Goal: Transaction & Acquisition: Book appointment/travel/reservation

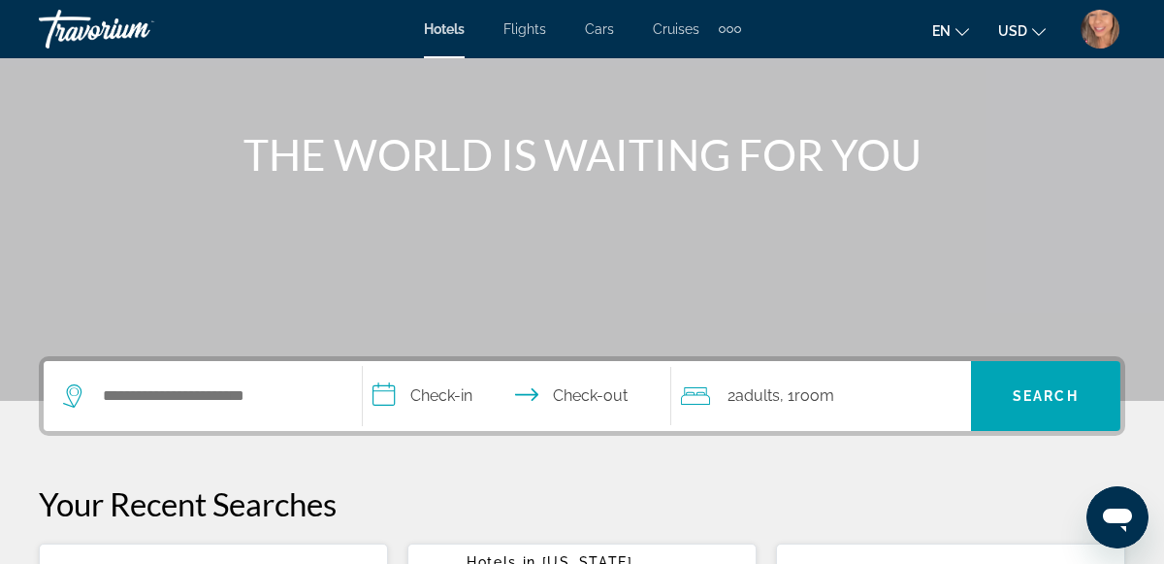
scroll to position [233, 0]
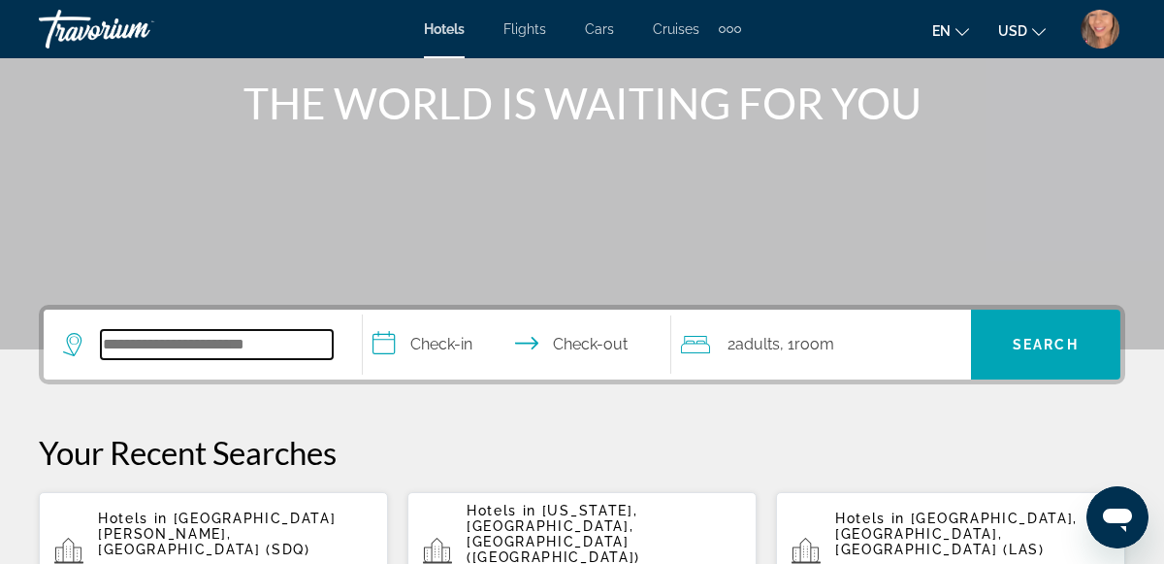
click at [223, 332] on input "Search hotel destination" at bounding box center [217, 344] width 232 height 29
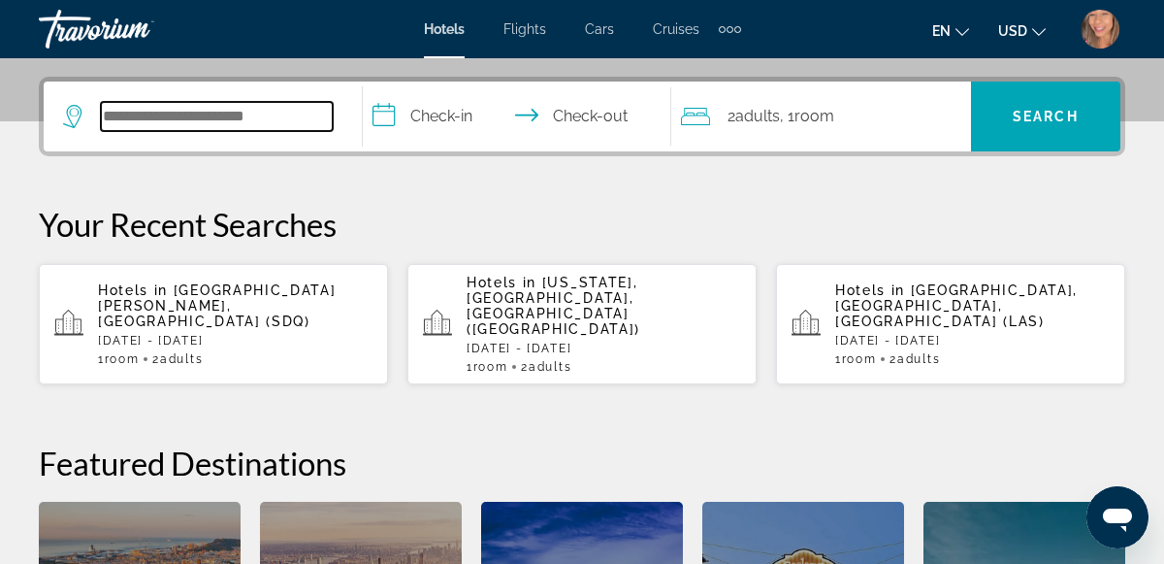
scroll to position [473, 0]
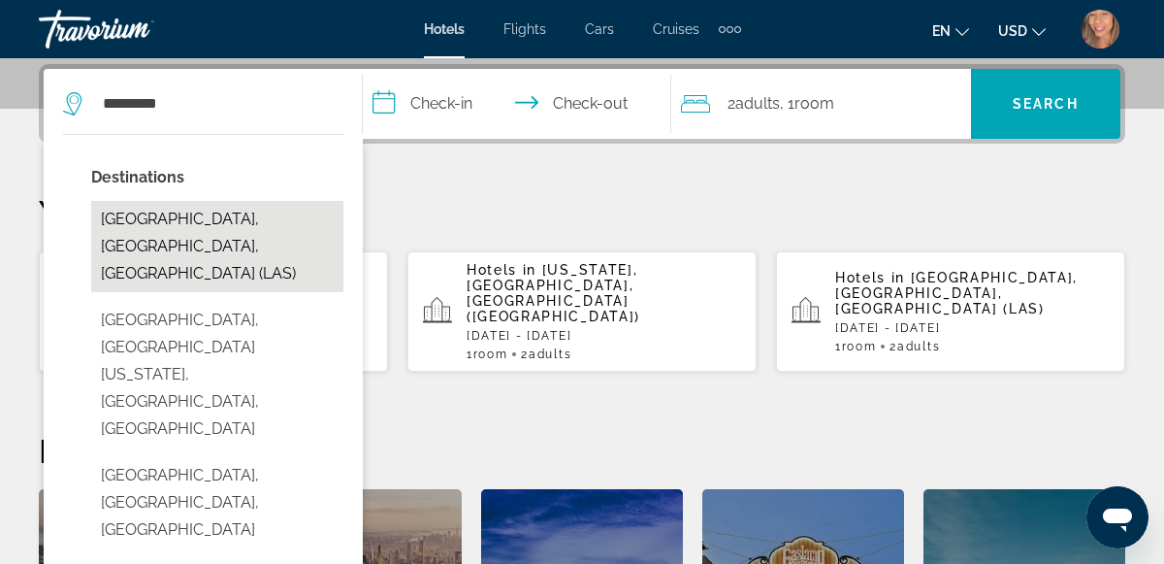
click at [219, 234] on button "[GEOGRAPHIC_DATA], [GEOGRAPHIC_DATA], [GEOGRAPHIC_DATA] (LAS)" at bounding box center [217, 246] width 252 height 91
type input "**********"
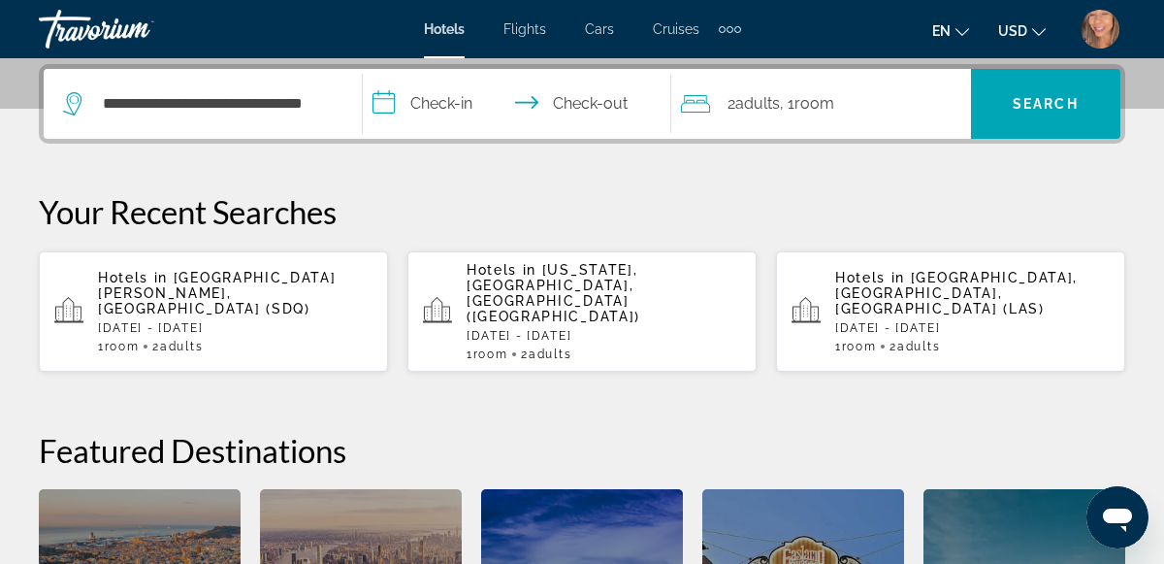
click at [445, 110] on input "**********" at bounding box center [521, 107] width 317 height 76
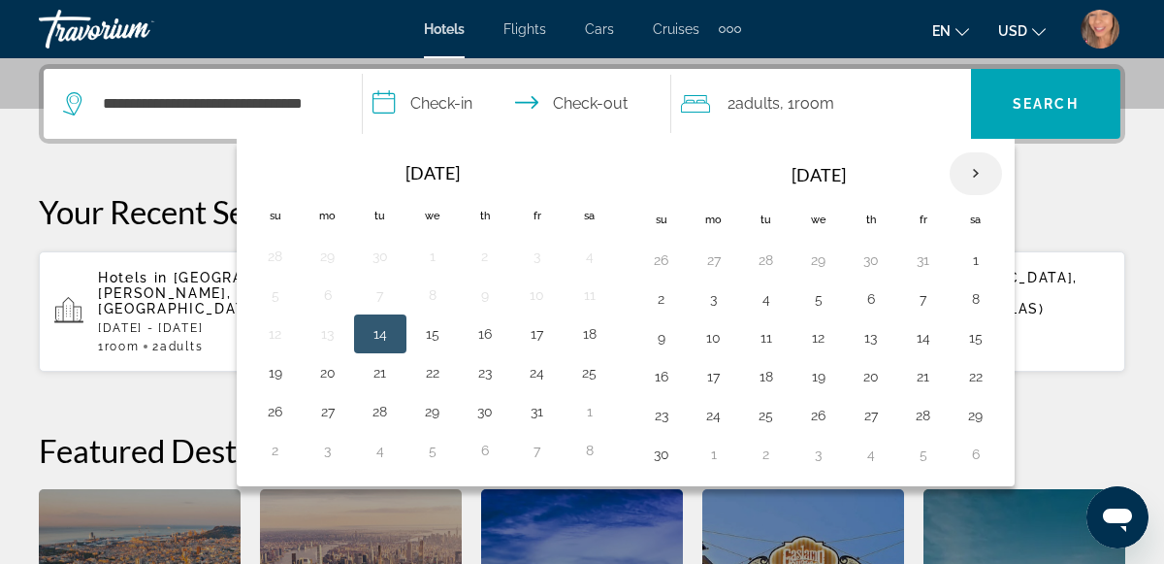
click at [962, 180] on th "Next month" at bounding box center [976, 173] width 52 height 43
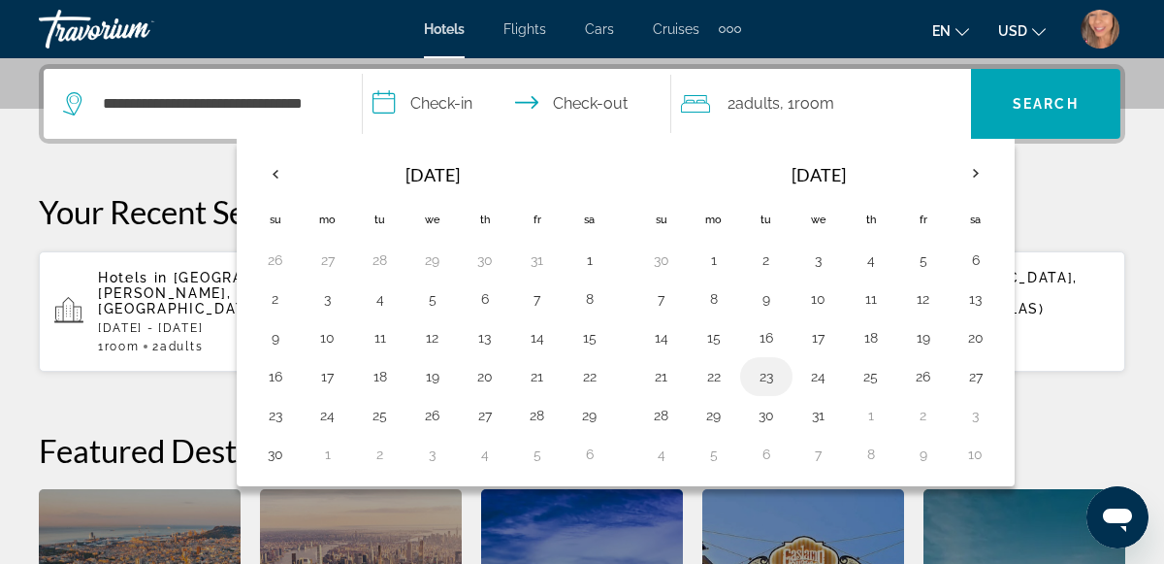
click at [755, 375] on button "23" at bounding box center [766, 376] width 31 height 27
click at [766, 368] on button "23" at bounding box center [766, 376] width 31 height 27
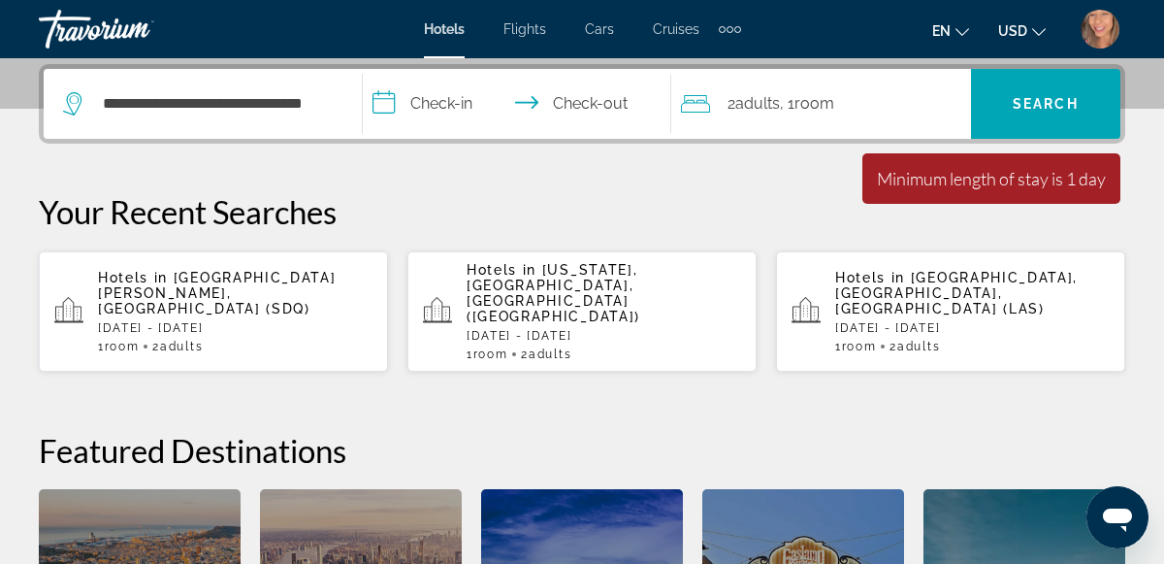
click at [454, 103] on input "**********" at bounding box center [521, 107] width 317 height 76
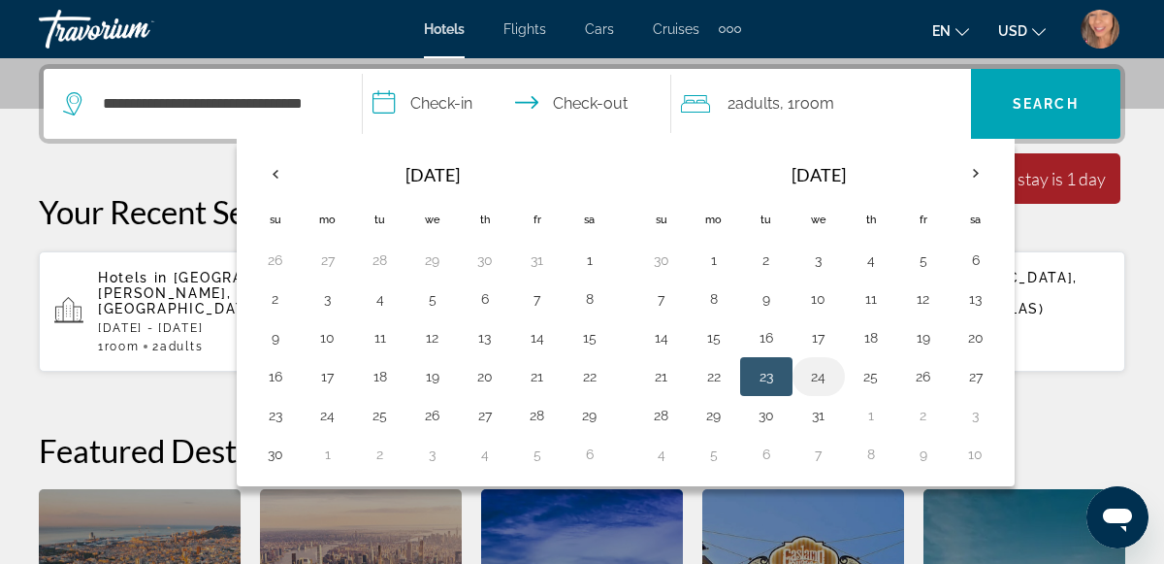
click at [810, 377] on button "24" at bounding box center [818, 376] width 31 height 27
click at [763, 363] on button "23" at bounding box center [766, 376] width 31 height 27
type input "**********"
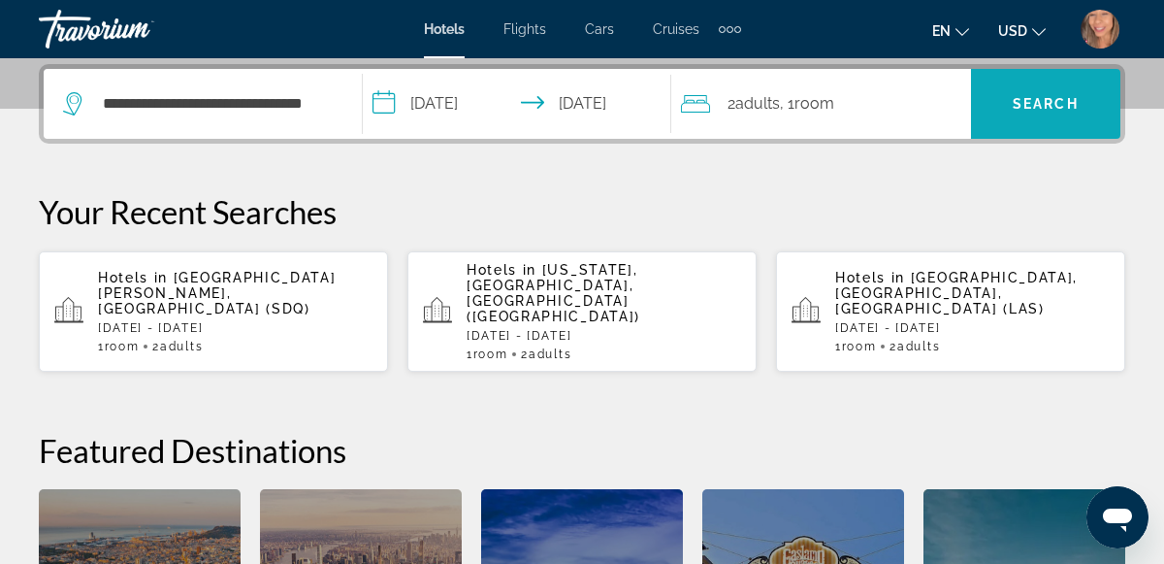
click at [1048, 96] on span "Search" at bounding box center [1046, 104] width 66 height 16
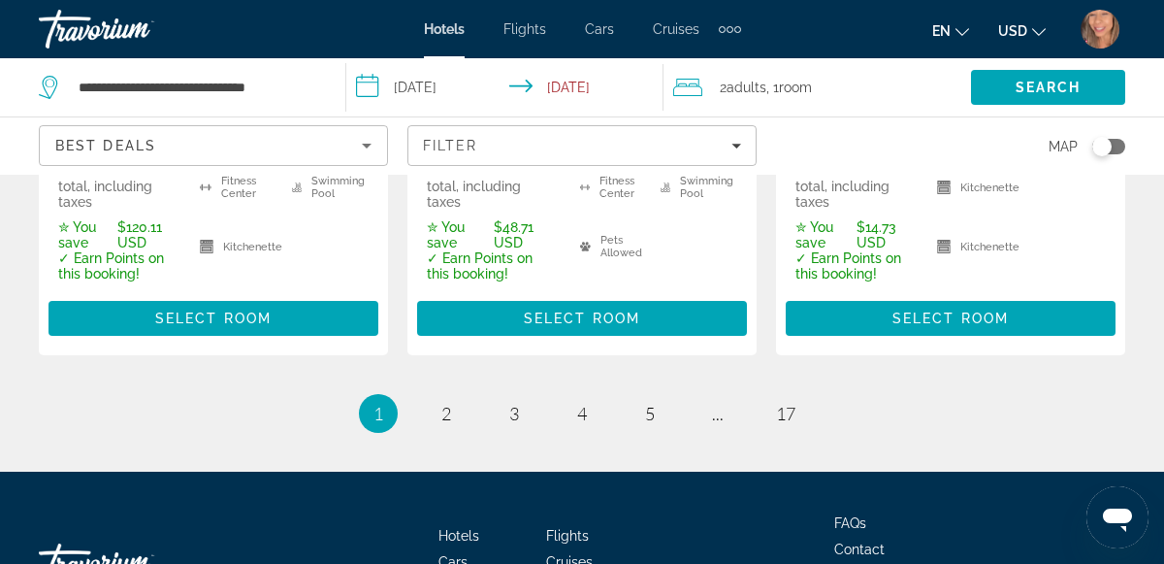
scroll to position [3191, 0]
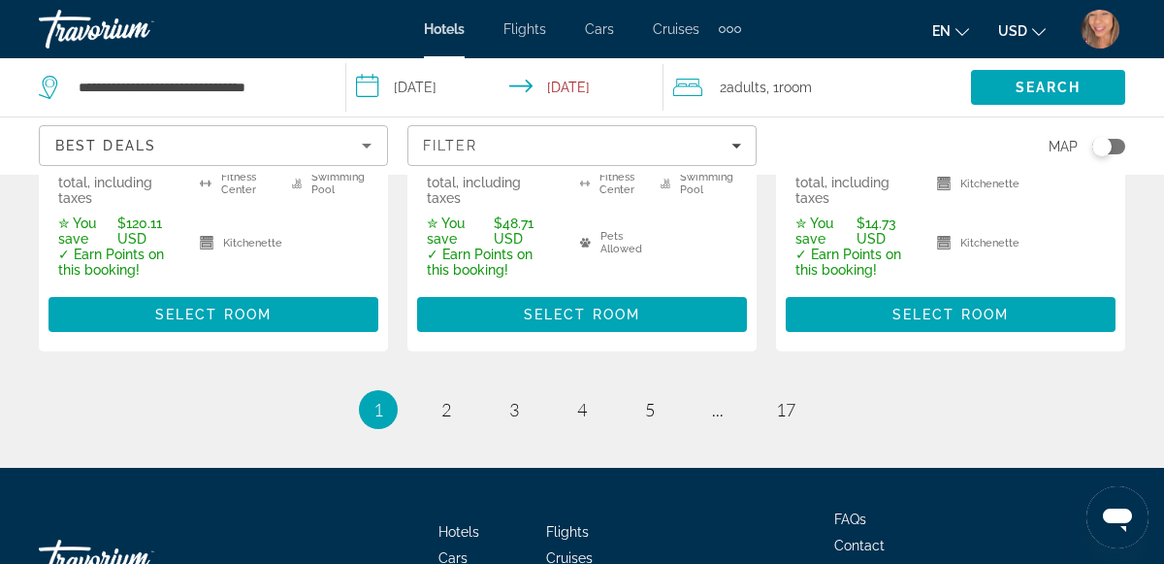
click at [439, 390] on li "page 2" at bounding box center [446, 409] width 39 height 39
click at [446, 399] on span "2" at bounding box center [446, 409] width 10 height 21
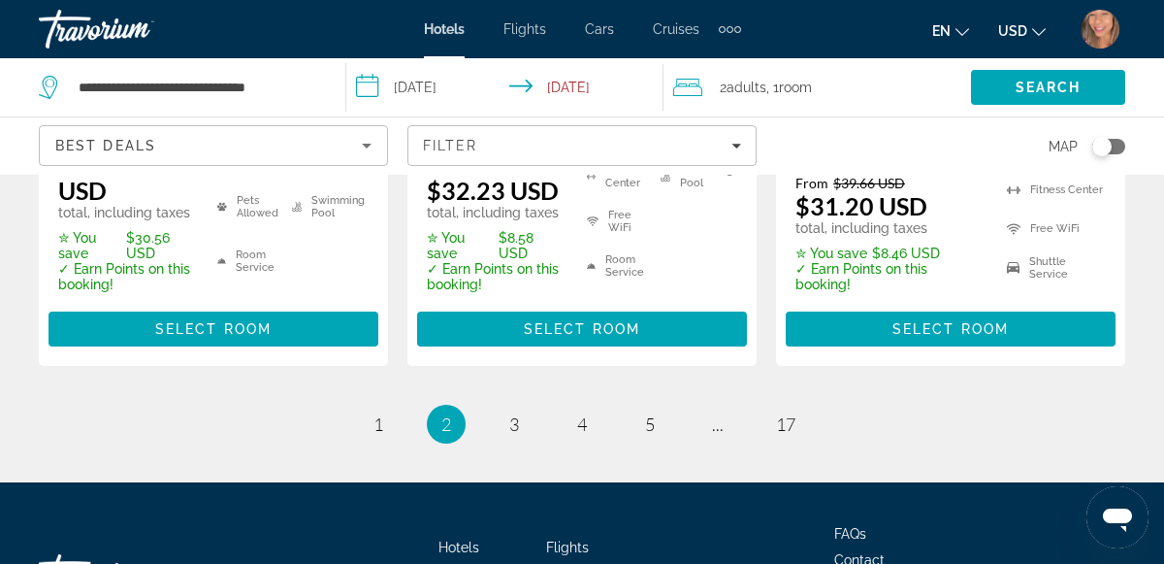
scroll to position [3131, 0]
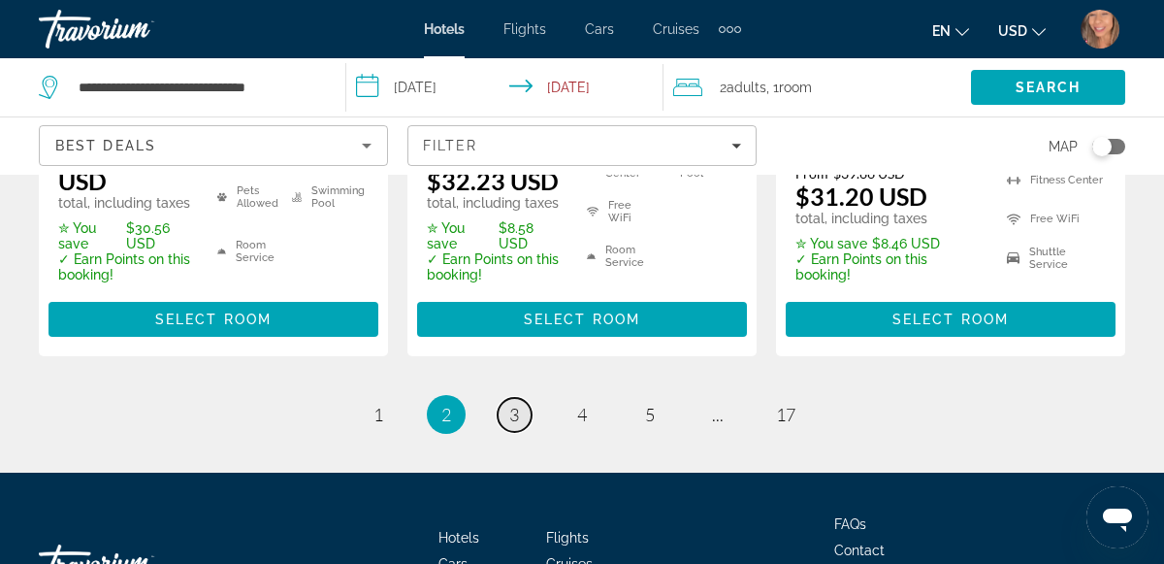
click at [515, 404] on span "3" at bounding box center [514, 414] width 10 height 21
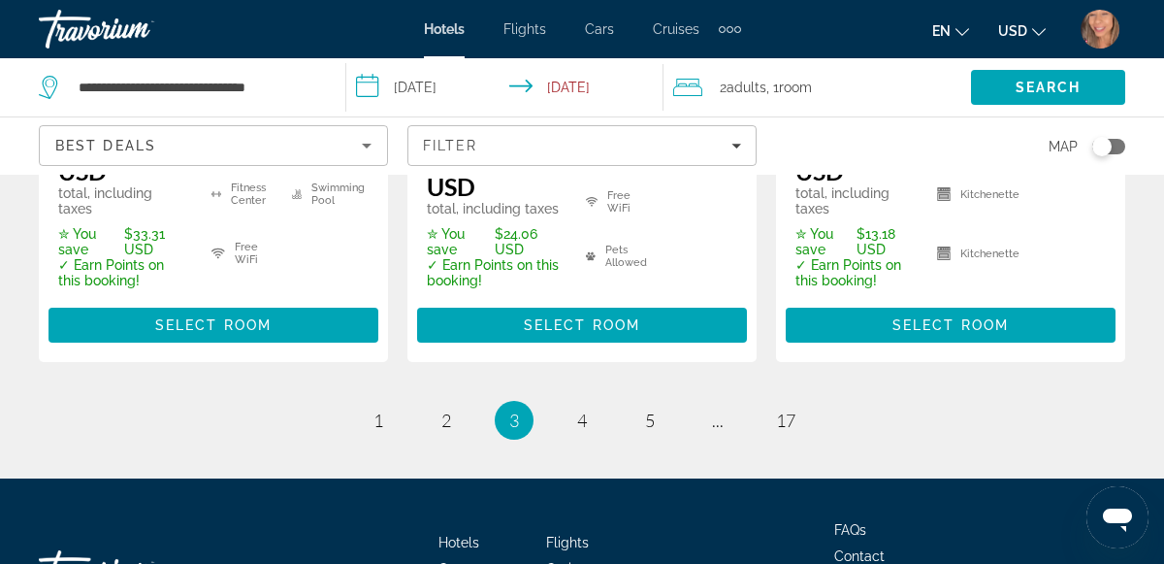
scroll to position [3219, 0]
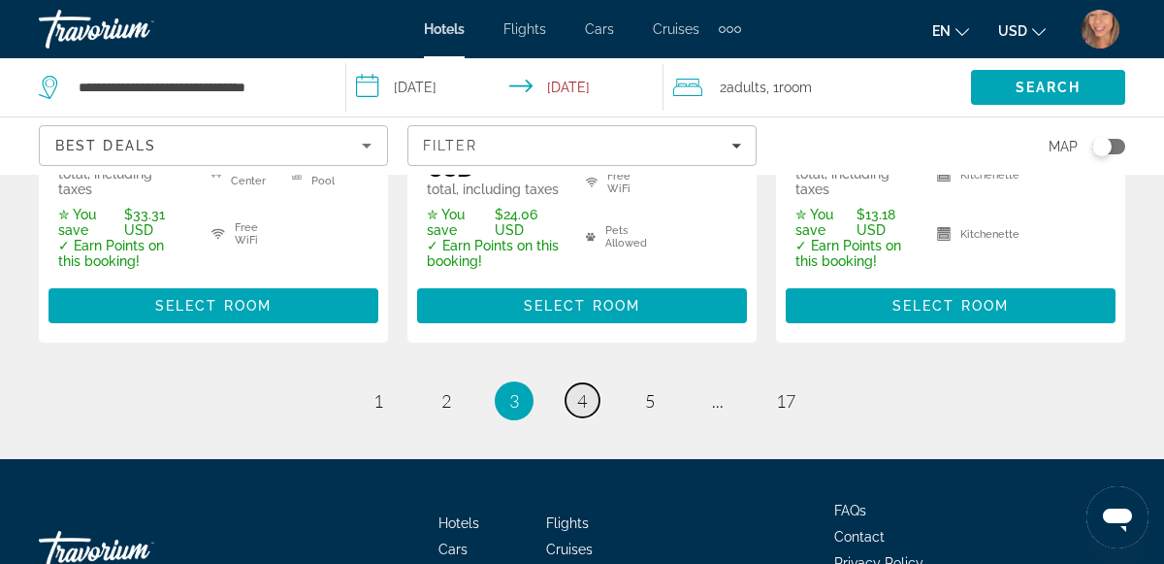
click at [582, 390] on span "4" at bounding box center [582, 400] width 10 height 21
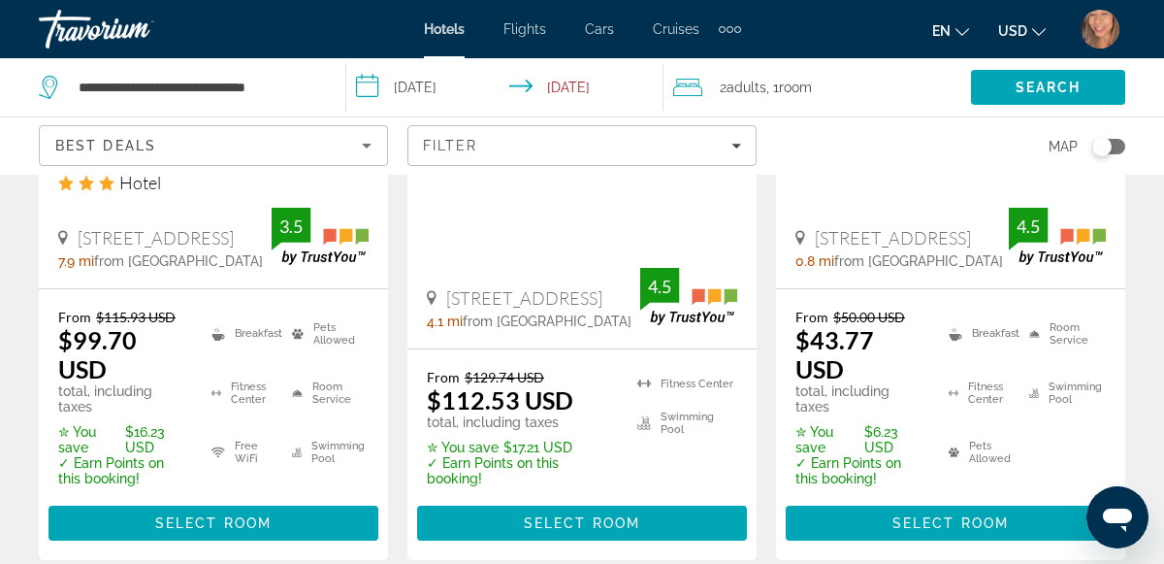
scroll to position [2924, 0]
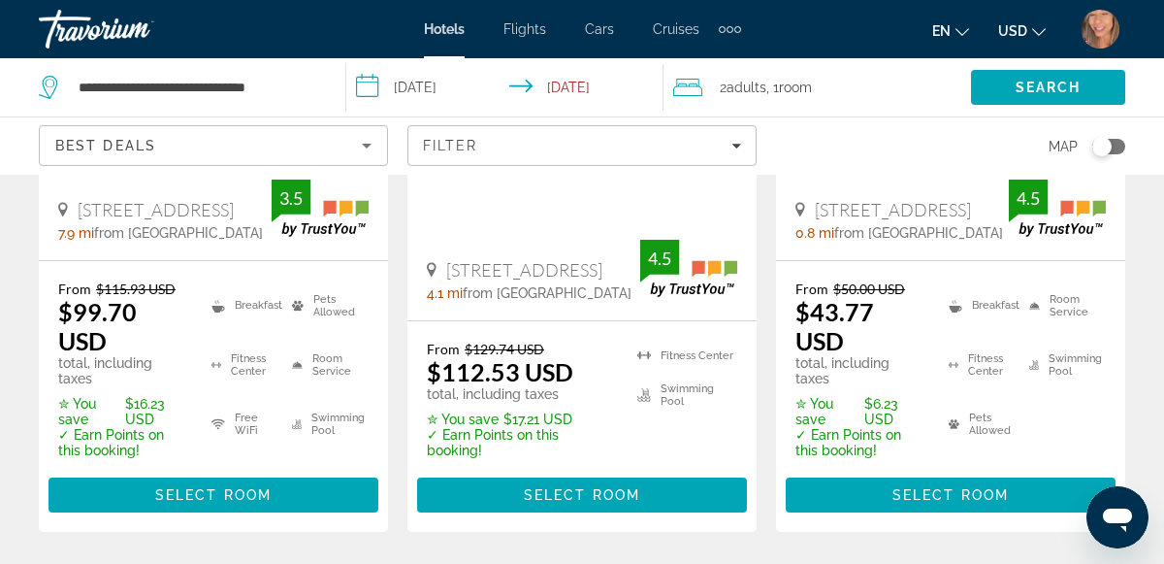
click at [1037, 371] on ul "Breakfast Fitness Center Pets Allowed Room Service Swimming Pool" at bounding box center [1014, 369] width 181 height 178
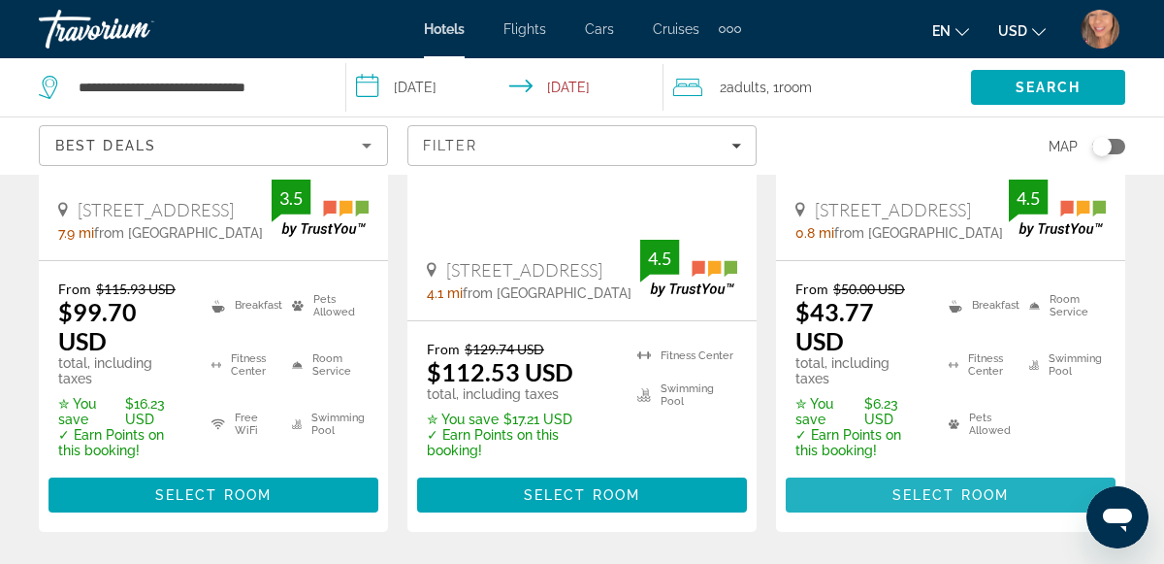
click at [978, 502] on span "Select Room" at bounding box center [950, 495] width 116 height 16
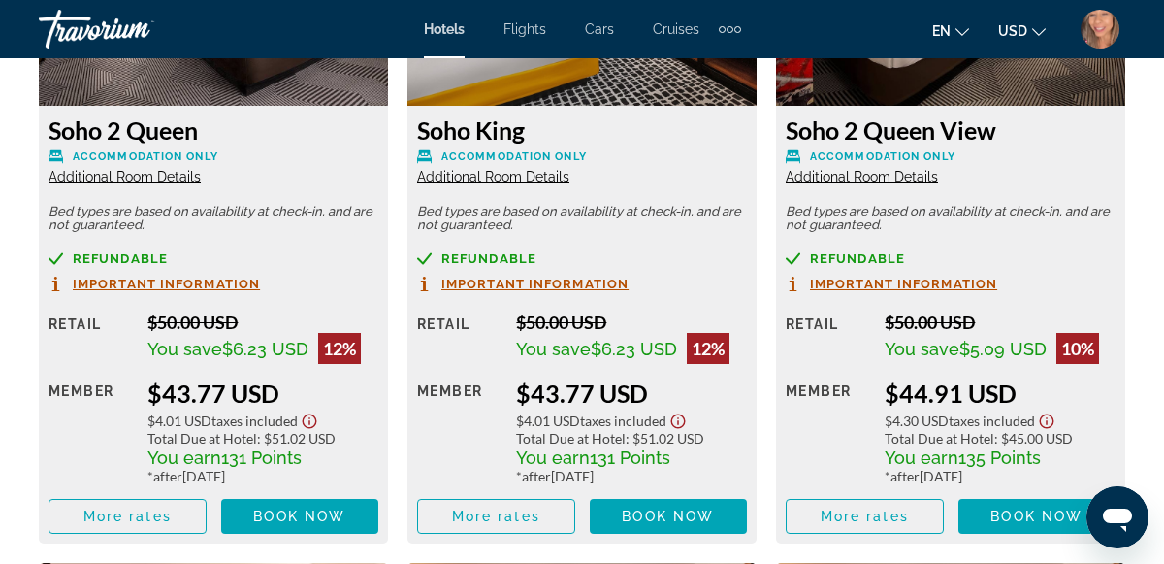
scroll to position [3225, 0]
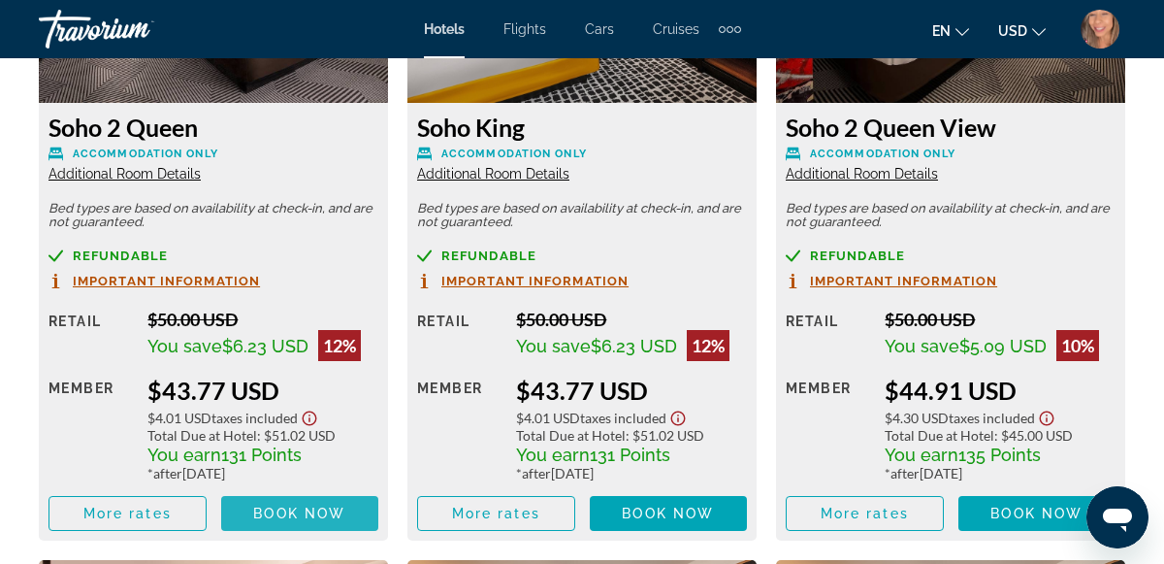
click at [308, 510] on span "Book now" at bounding box center [299, 513] width 92 height 16
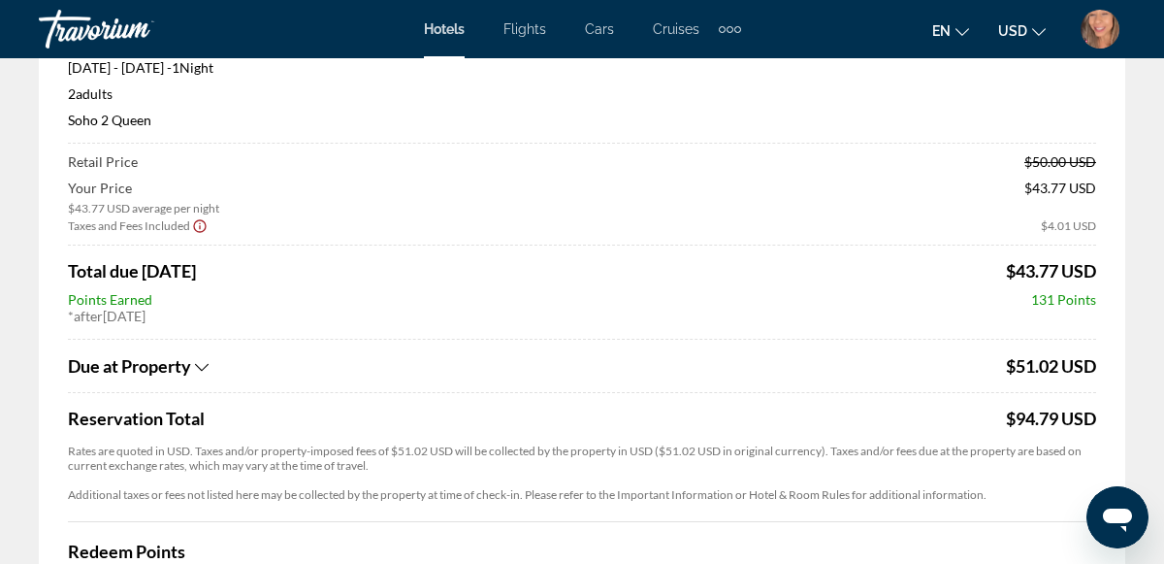
scroll to position [205, 0]
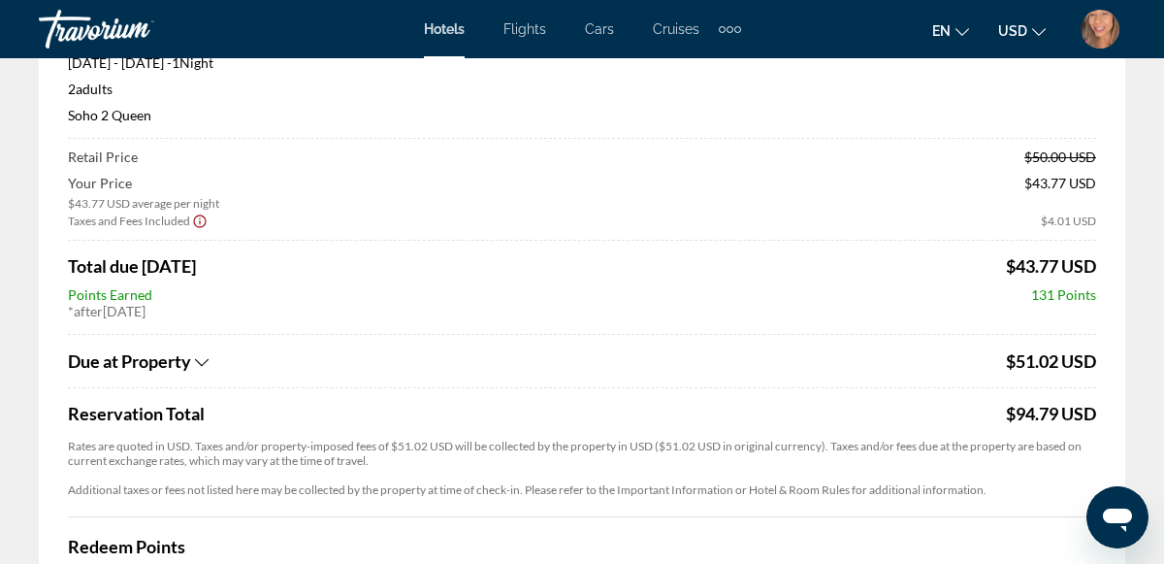
click at [204, 359] on icon "Show Taxes and Fees breakdown" at bounding box center [202, 362] width 14 height 16
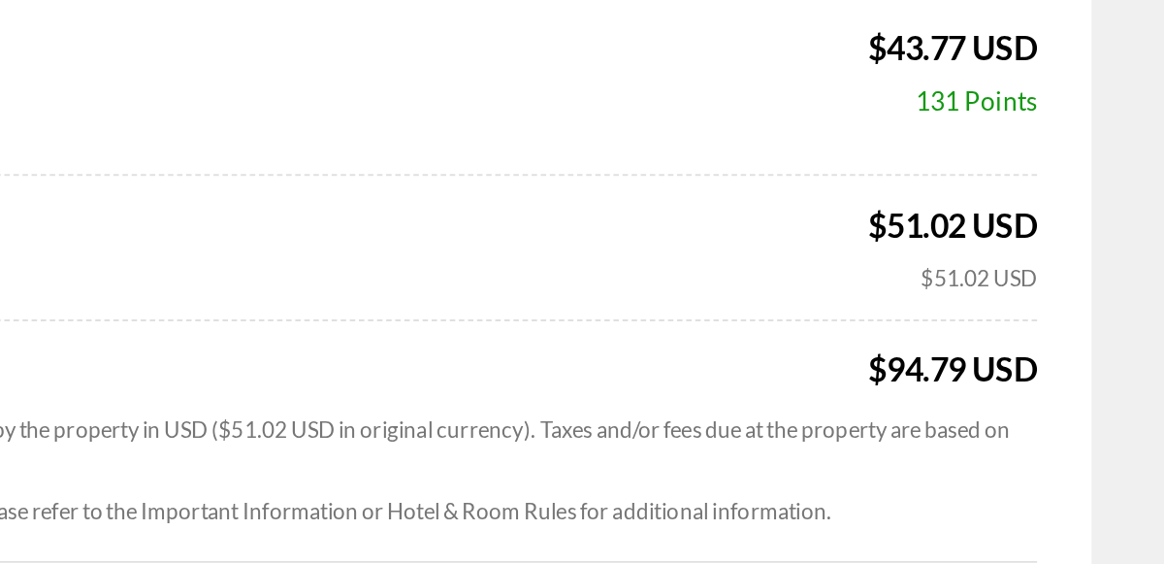
scroll to position [307, 0]
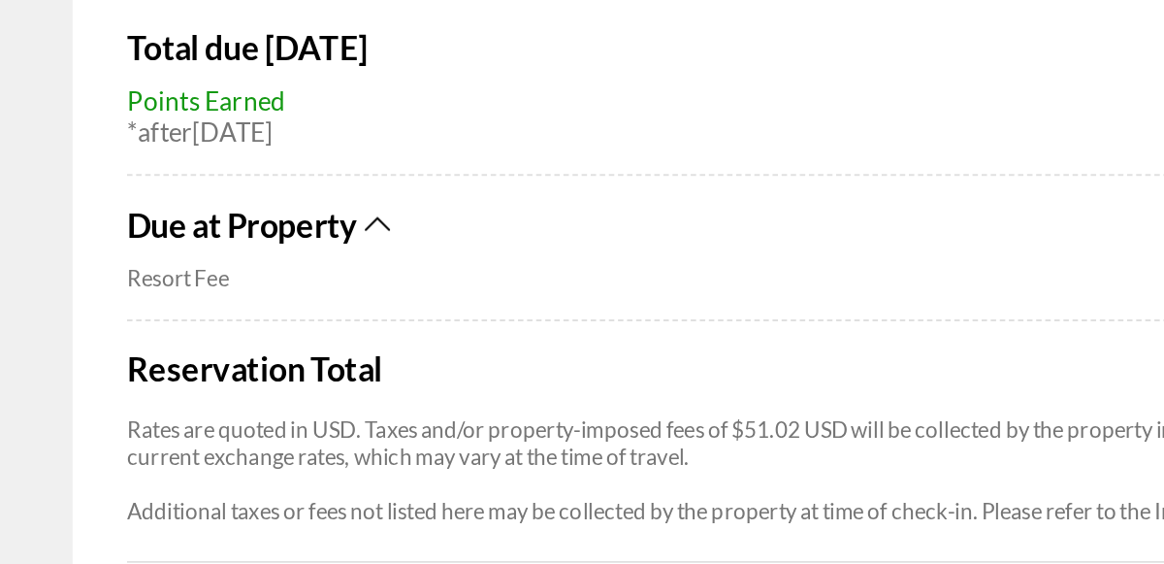
click at [209, 267] on div "Due at Property" at bounding box center [534, 257] width 933 height 21
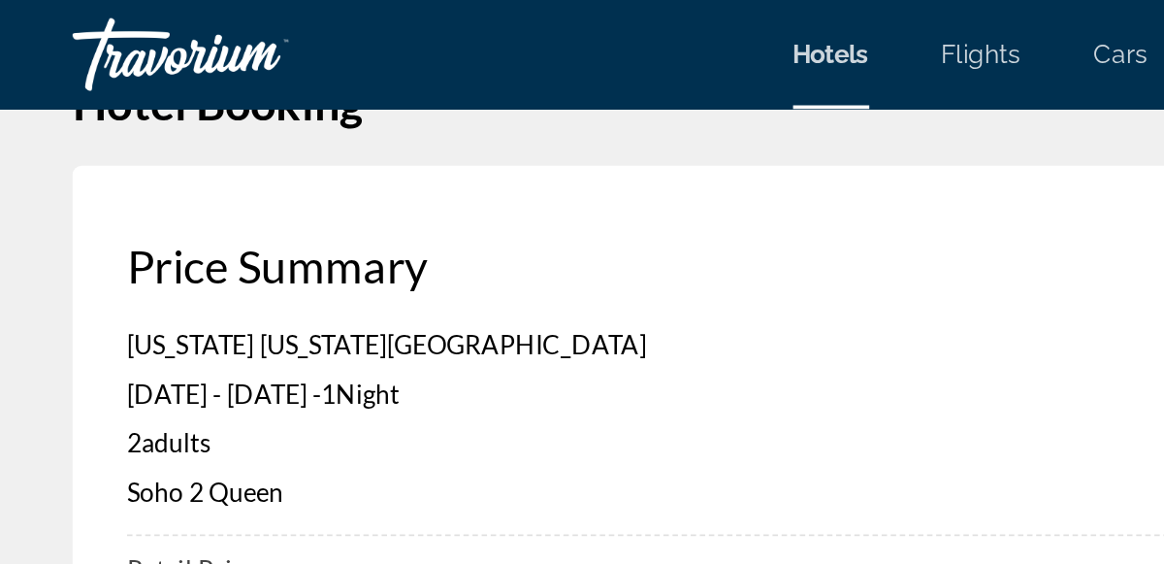
scroll to position [0, 0]
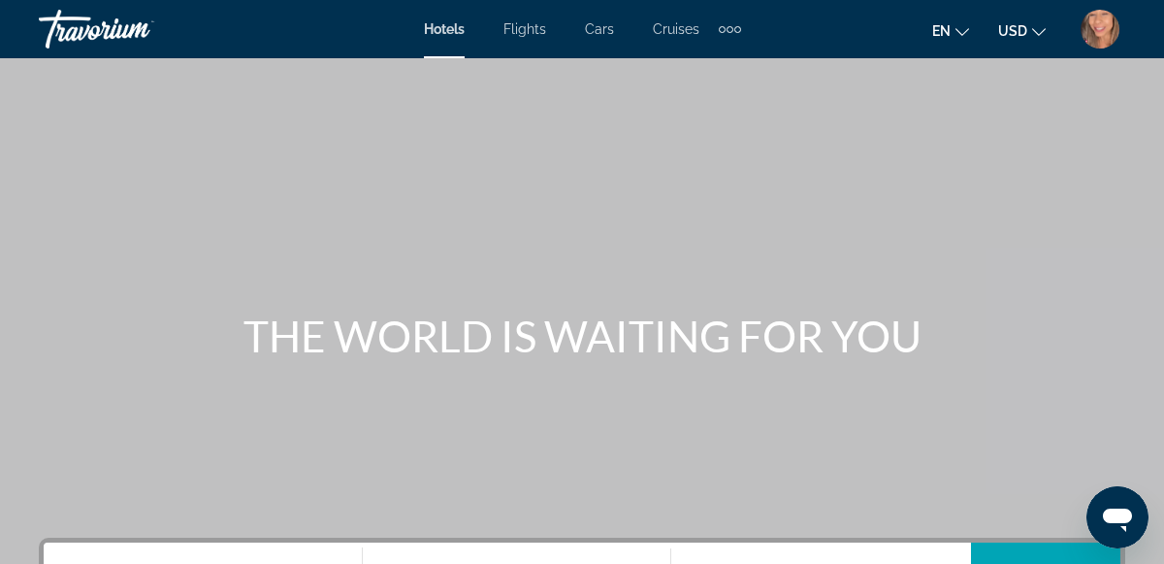
click at [1097, 32] on img "User Menu" at bounding box center [1100, 29] width 39 height 39
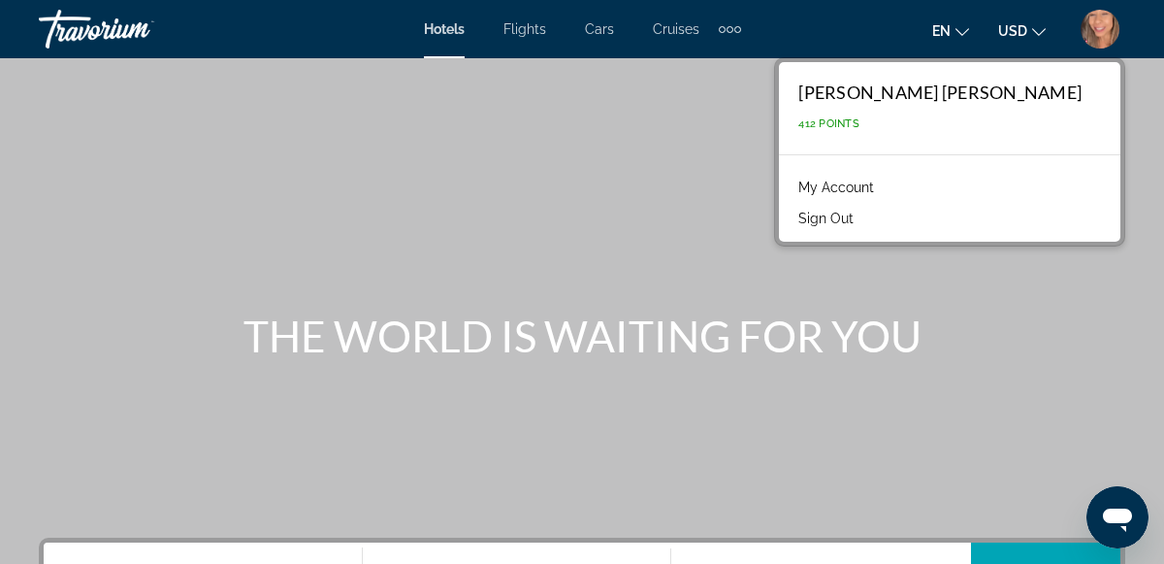
click at [884, 193] on link "My Account" at bounding box center [836, 187] width 95 height 25
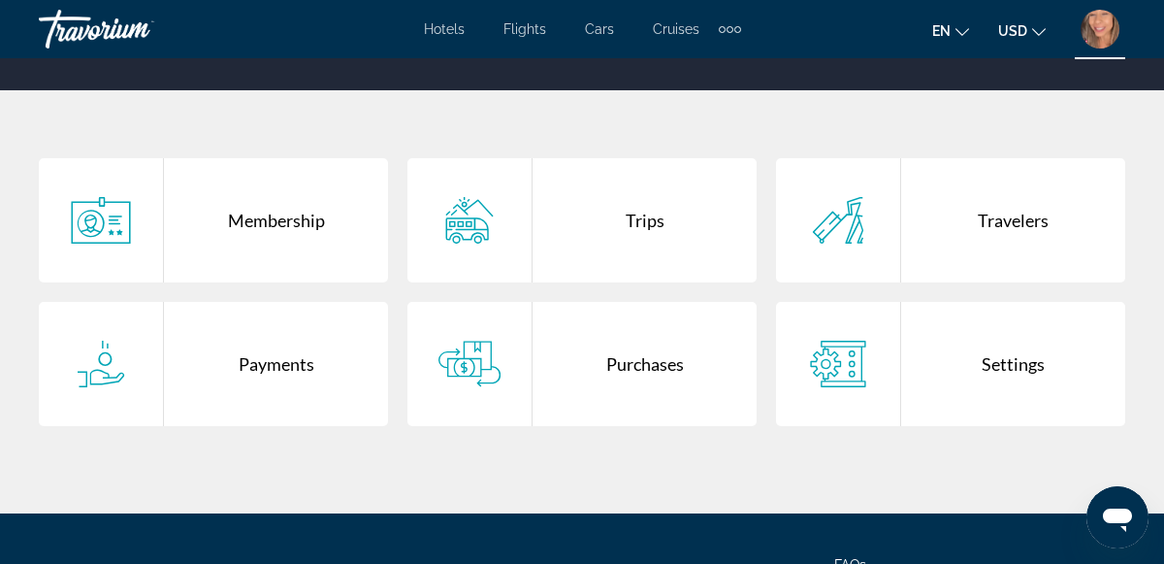
scroll to position [347, 0]
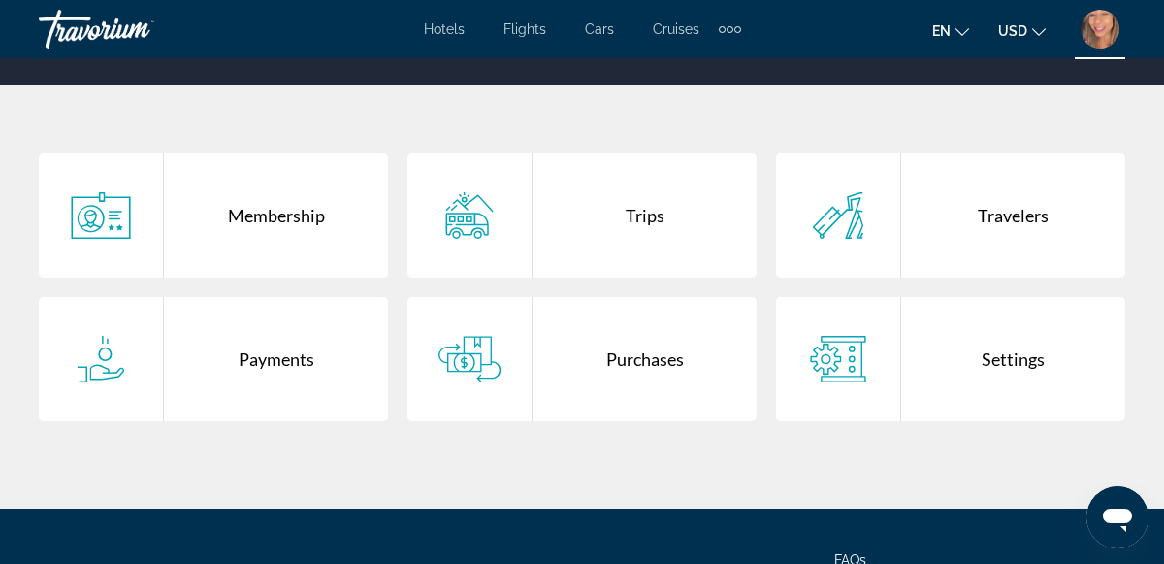
click at [657, 354] on div "Purchases" at bounding box center [645, 359] width 224 height 124
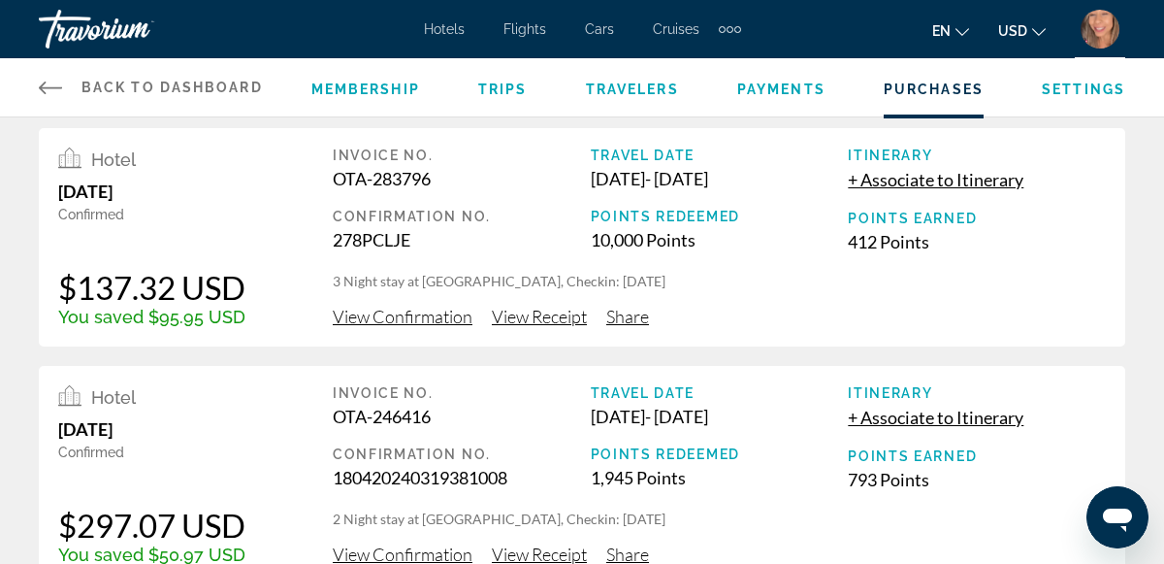
scroll to position [10, 0]
click at [553, 318] on span "View Receipt" at bounding box center [539, 315] width 95 height 21
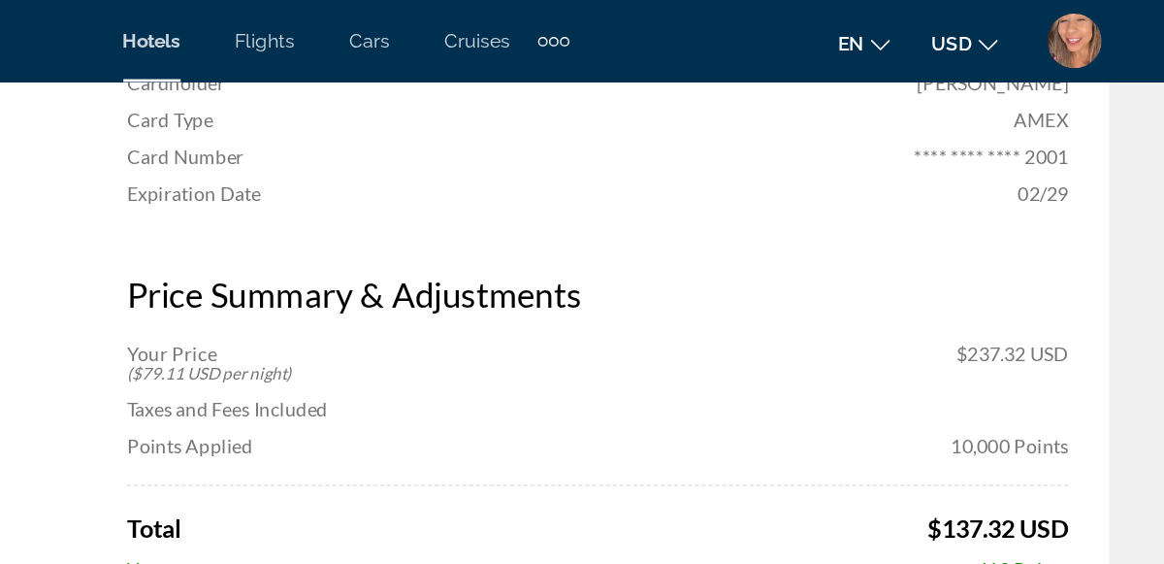
scroll to position [692, 0]
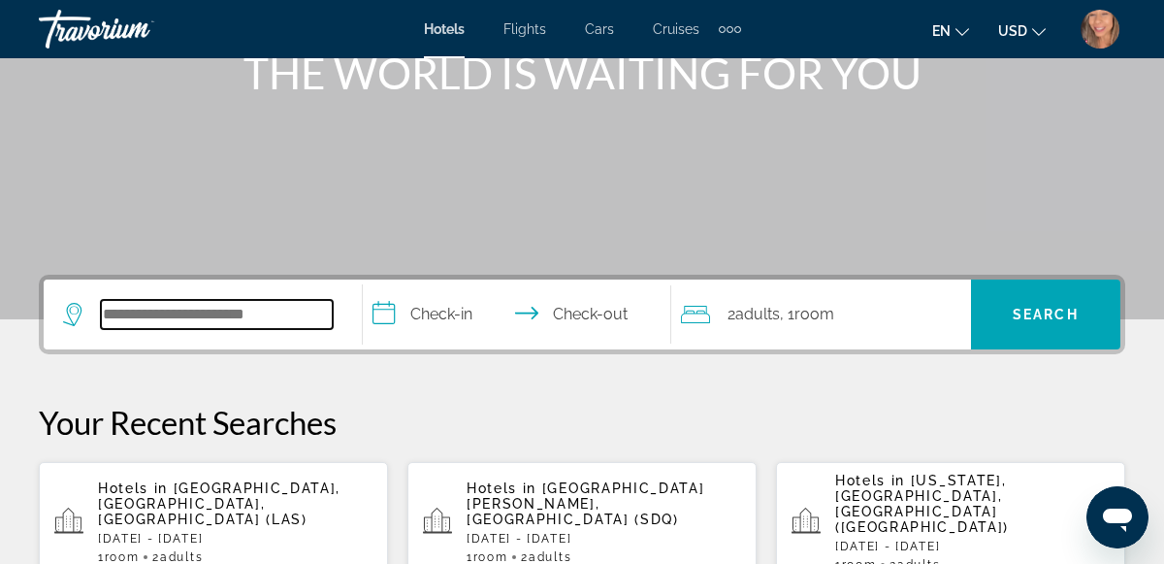
click at [221, 319] on input "Search hotel destination" at bounding box center [217, 314] width 232 height 29
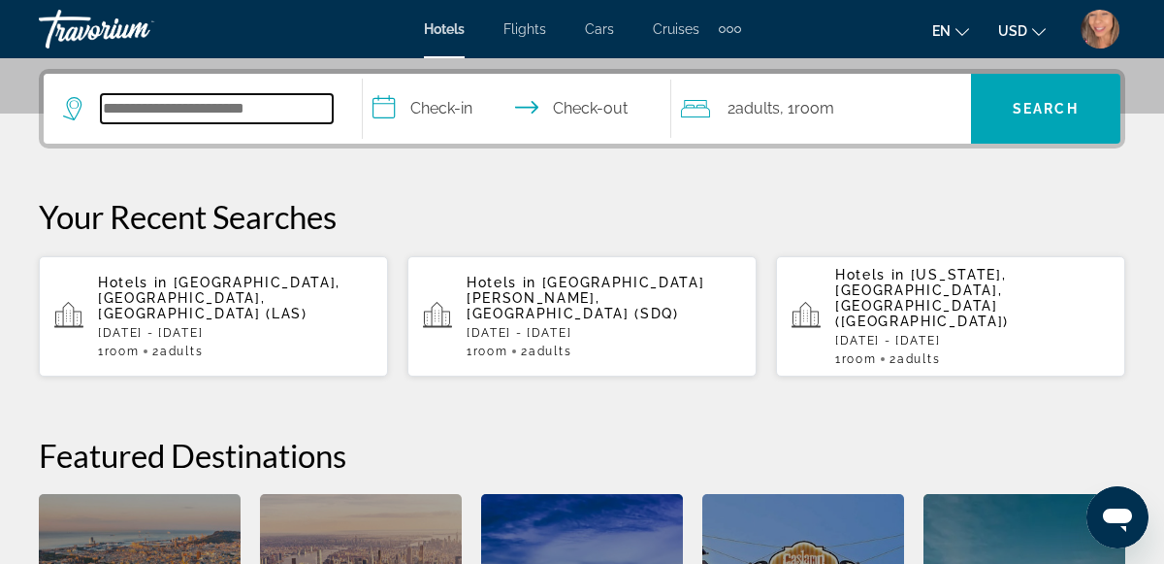
scroll to position [473, 0]
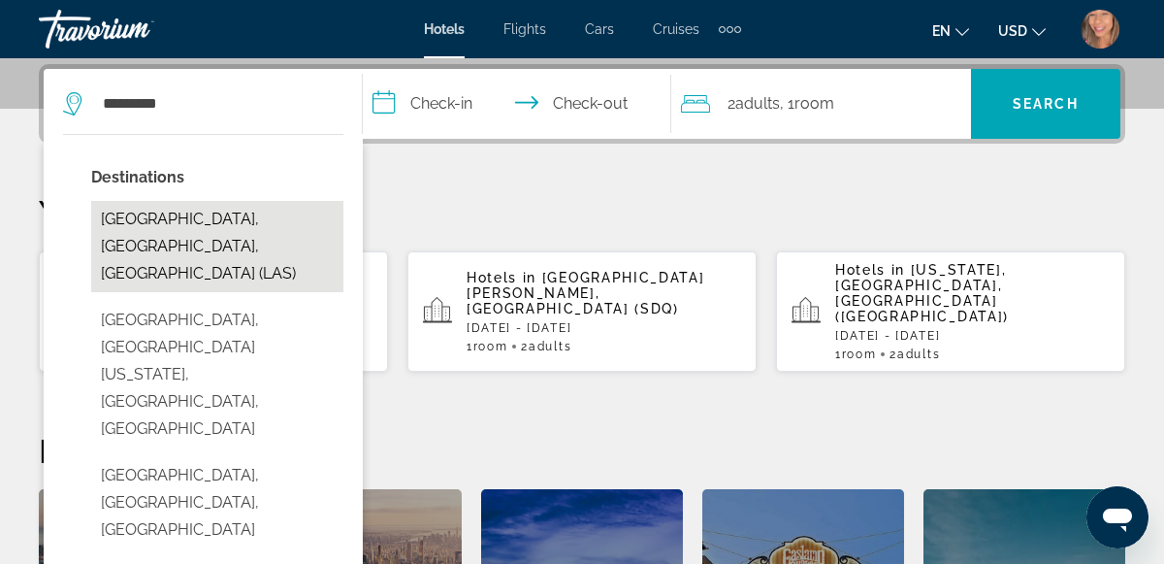
click at [153, 208] on button "[GEOGRAPHIC_DATA], [GEOGRAPHIC_DATA], [GEOGRAPHIC_DATA] (LAS)" at bounding box center [217, 246] width 252 height 91
type input "**********"
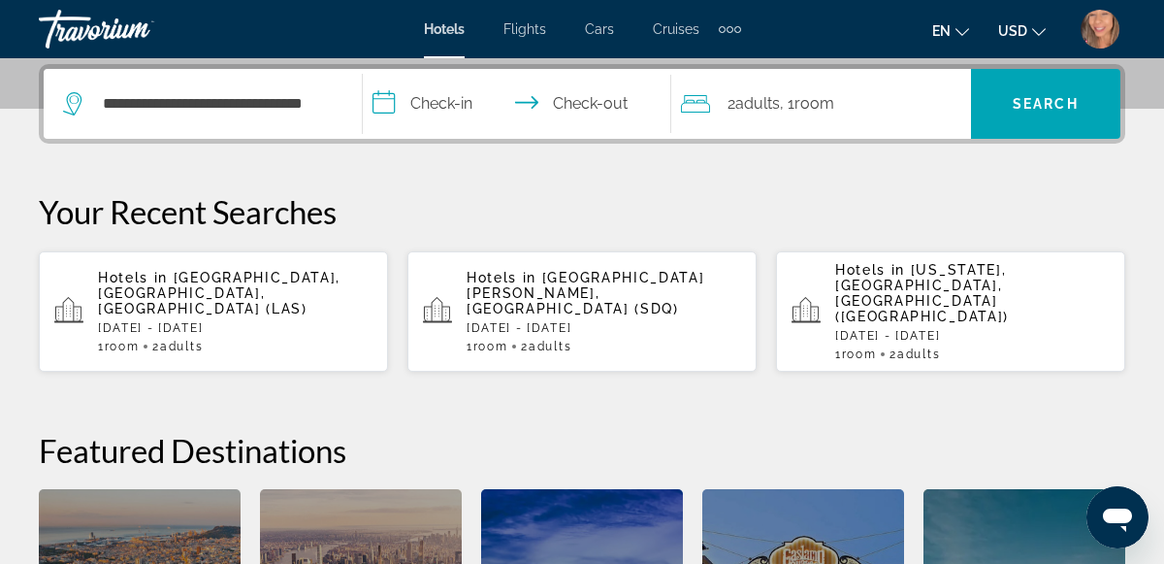
click at [449, 106] on input "**********" at bounding box center [521, 107] width 317 height 76
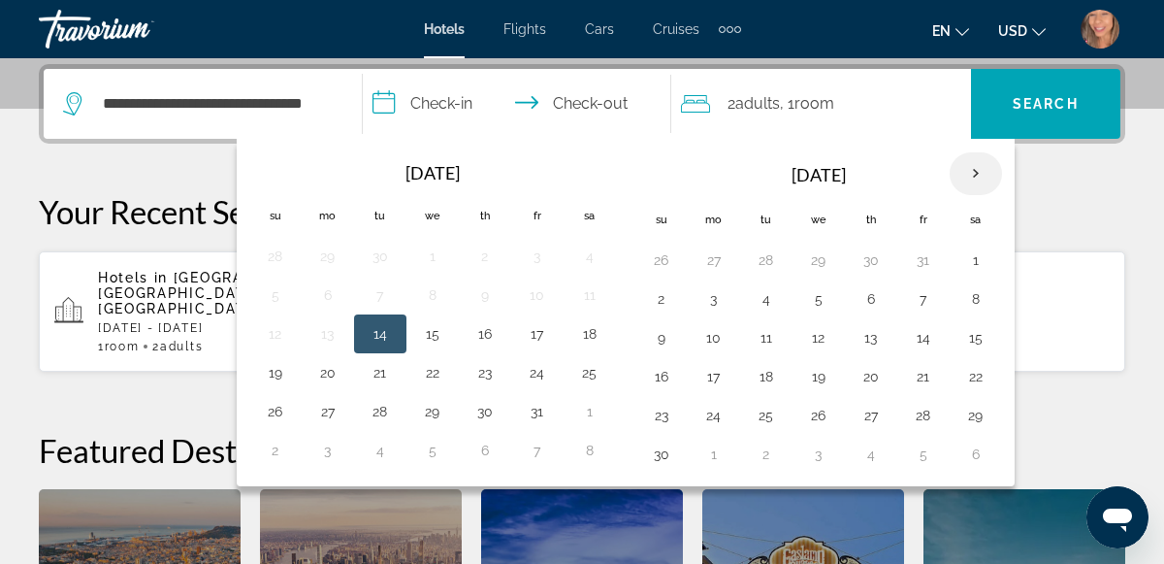
click at [964, 175] on th "Next month" at bounding box center [976, 173] width 52 height 43
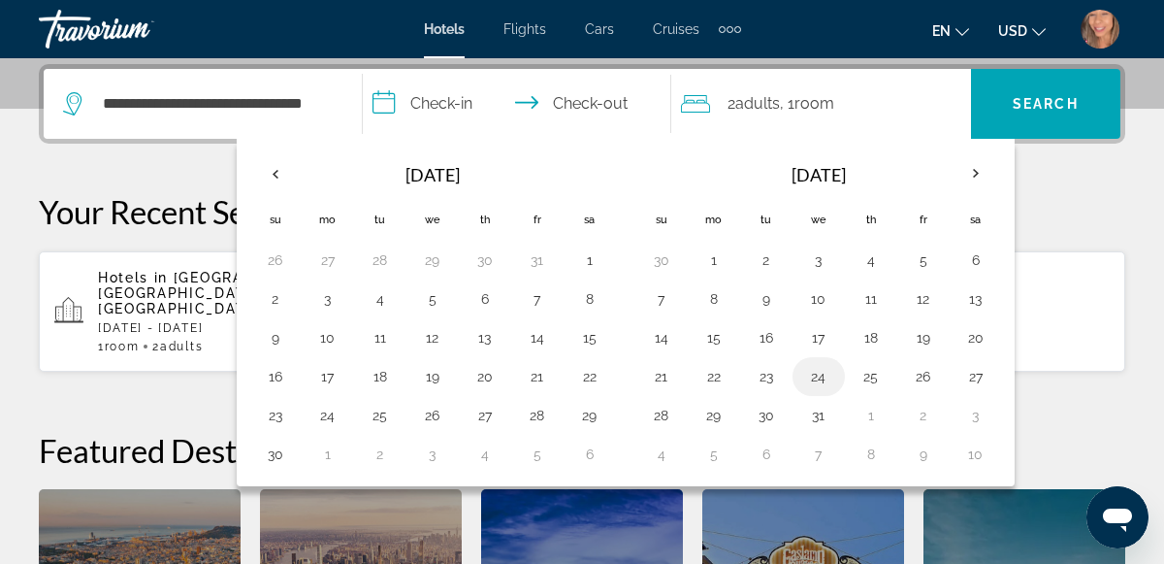
click at [817, 367] on button "24" at bounding box center [818, 376] width 31 height 27
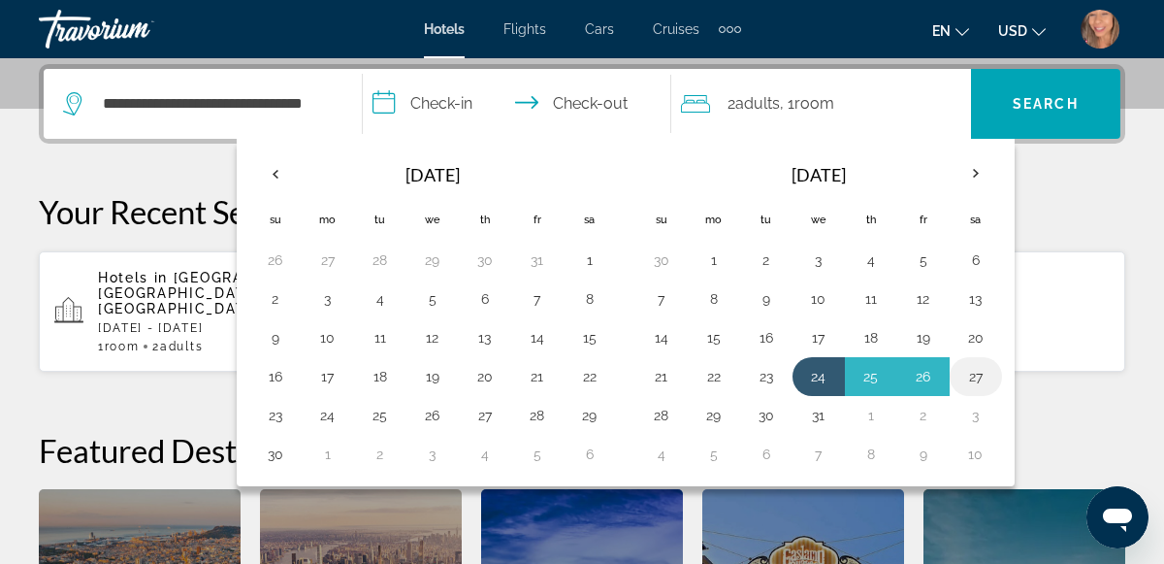
click at [960, 374] on button "27" at bounding box center [975, 376] width 31 height 27
type input "**********"
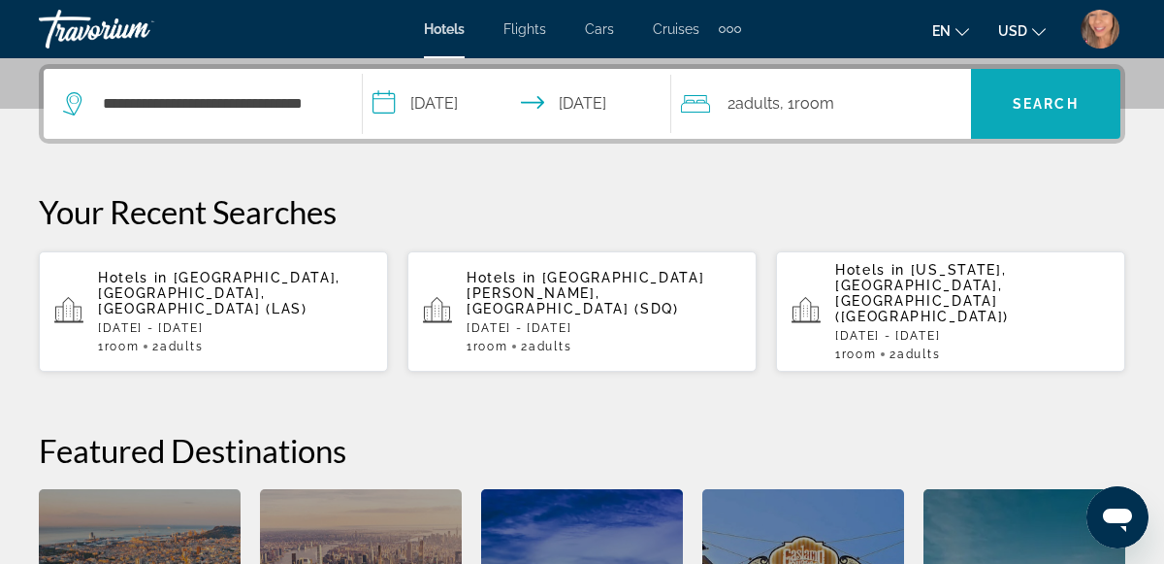
click at [1018, 73] on span "Search" at bounding box center [1045, 104] width 149 height 70
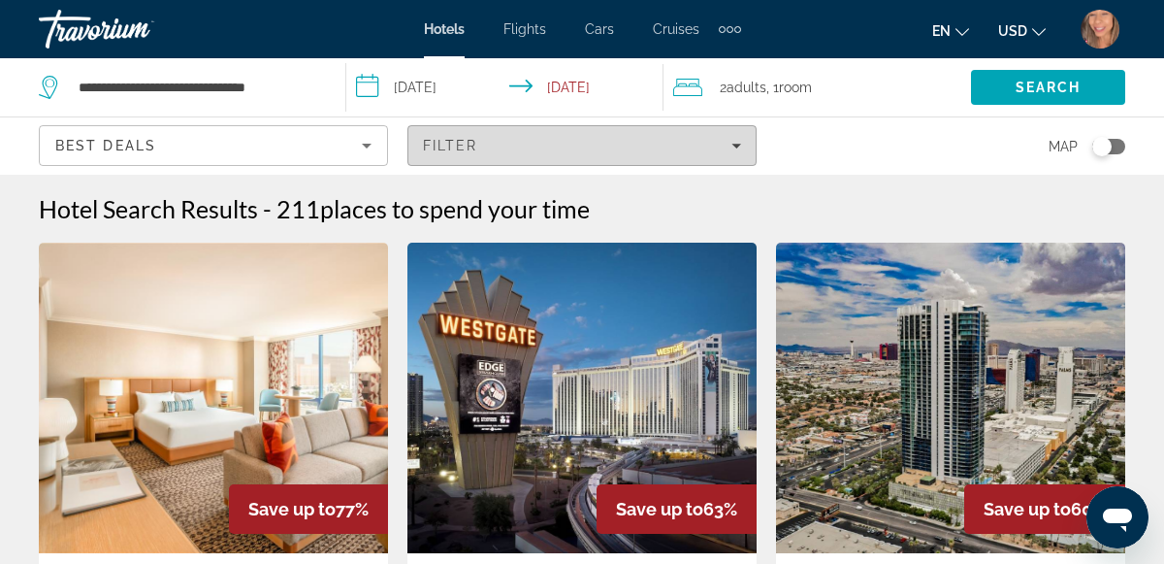
click at [558, 154] on span "Filters" at bounding box center [581, 145] width 347 height 47
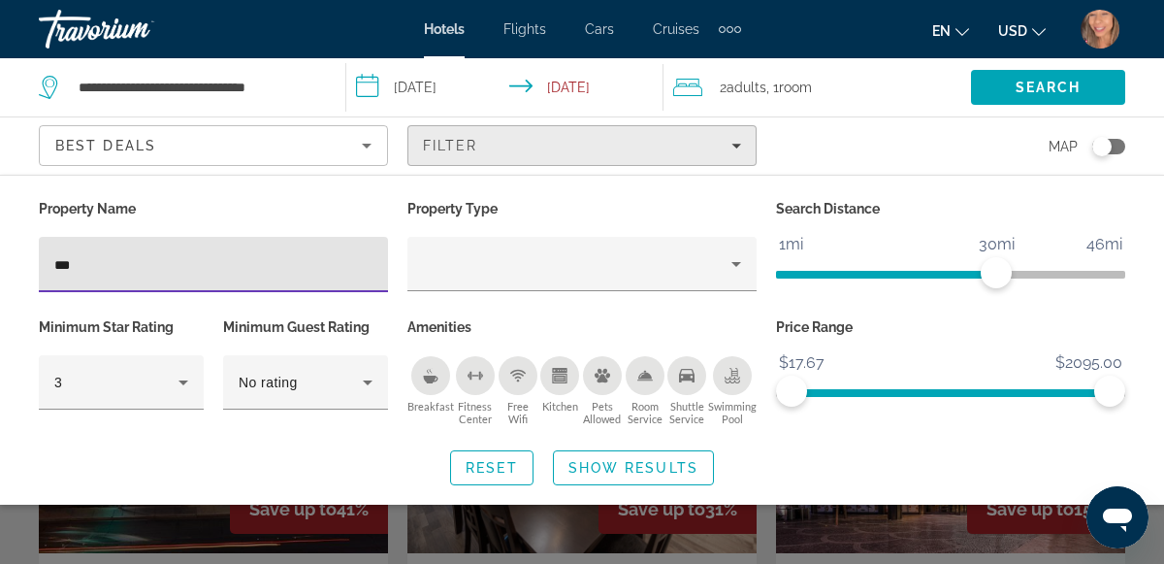
type input "****"
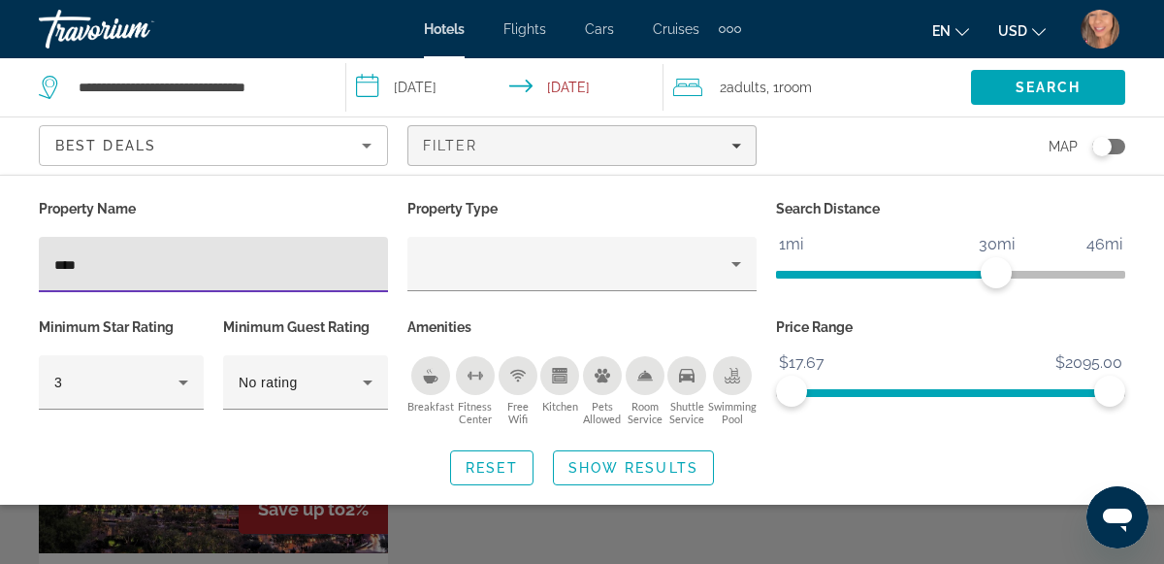
click at [822, 537] on div "Search widget" at bounding box center [582, 427] width 1164 height 273
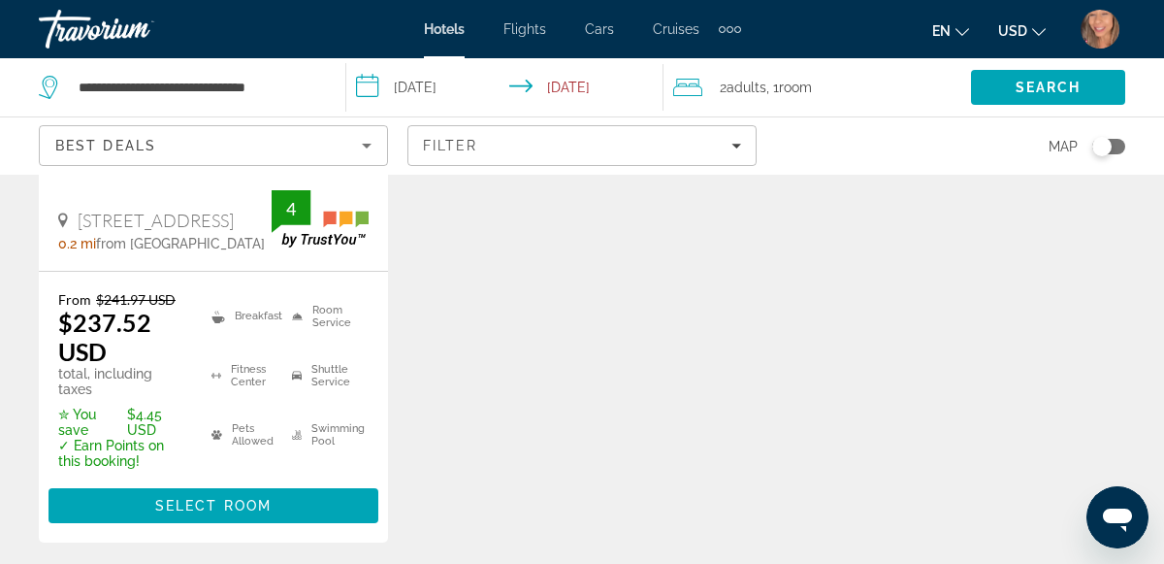
scroll to position [483, 0]
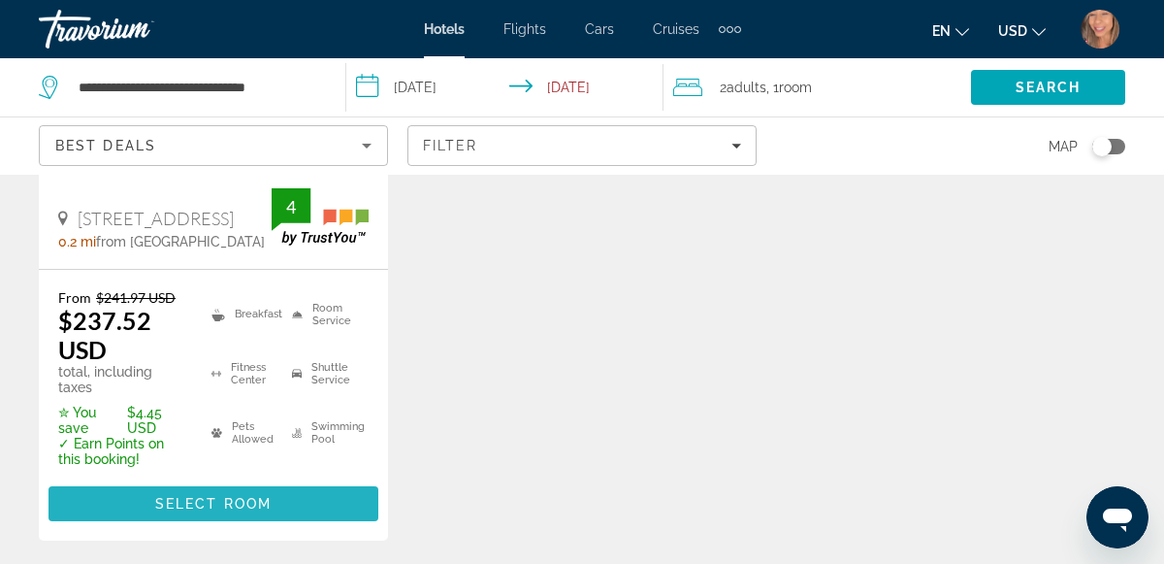
click at [254, 496] on span "Select Room" at bounding box center [213, 504] width 116 height 16
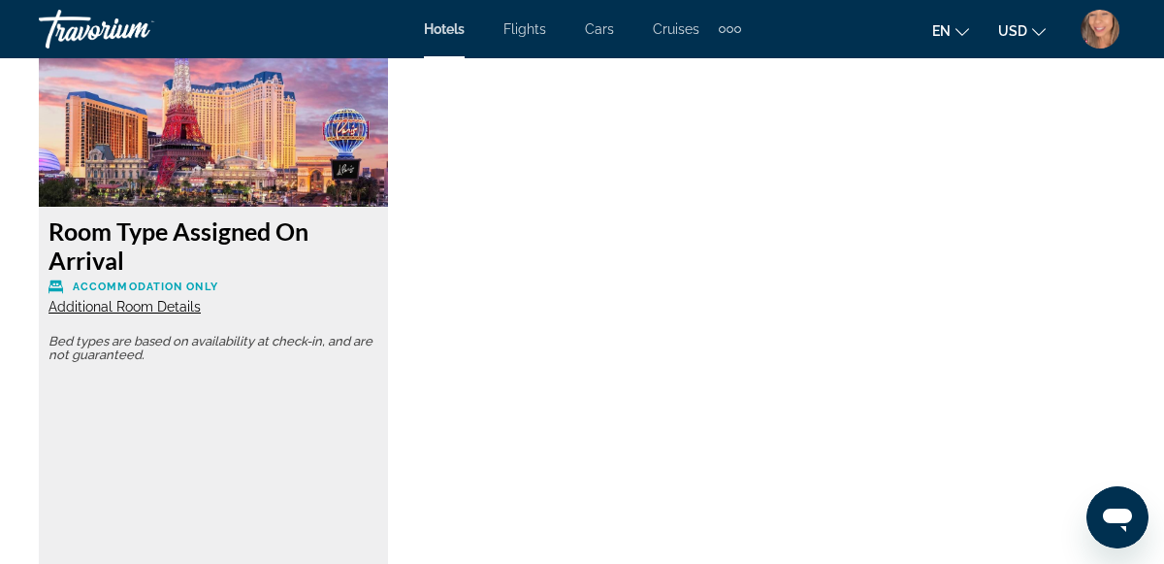
scroll to position [3121, 0]
click at [205, 245] on h3 "Room Type Assigned On Arrival" at bounding box center [213, 245] width 330 height 58
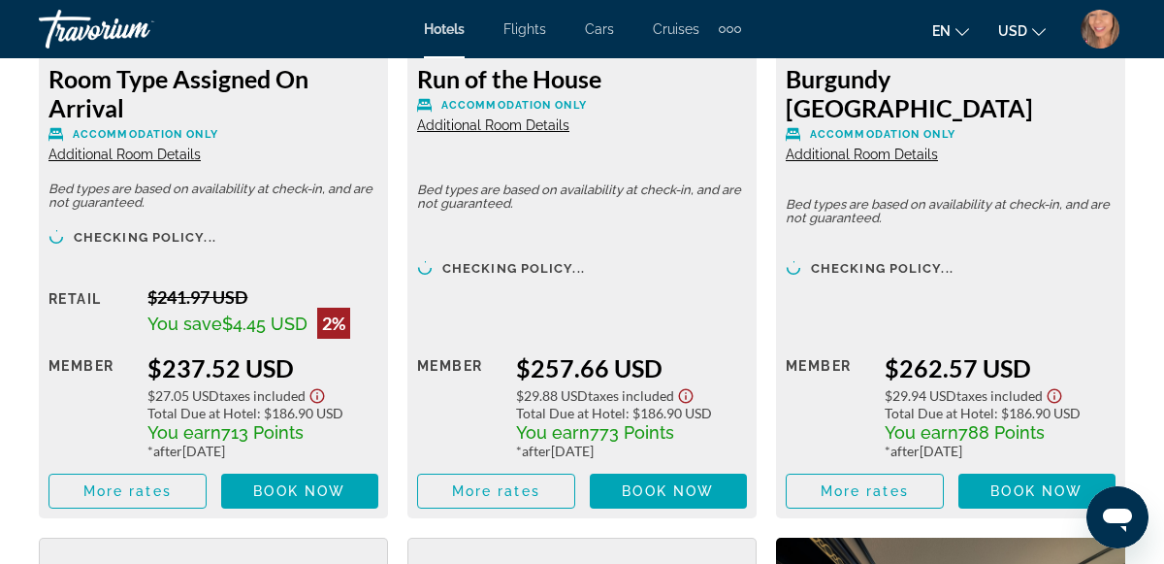
scroll to position [3298, 0]
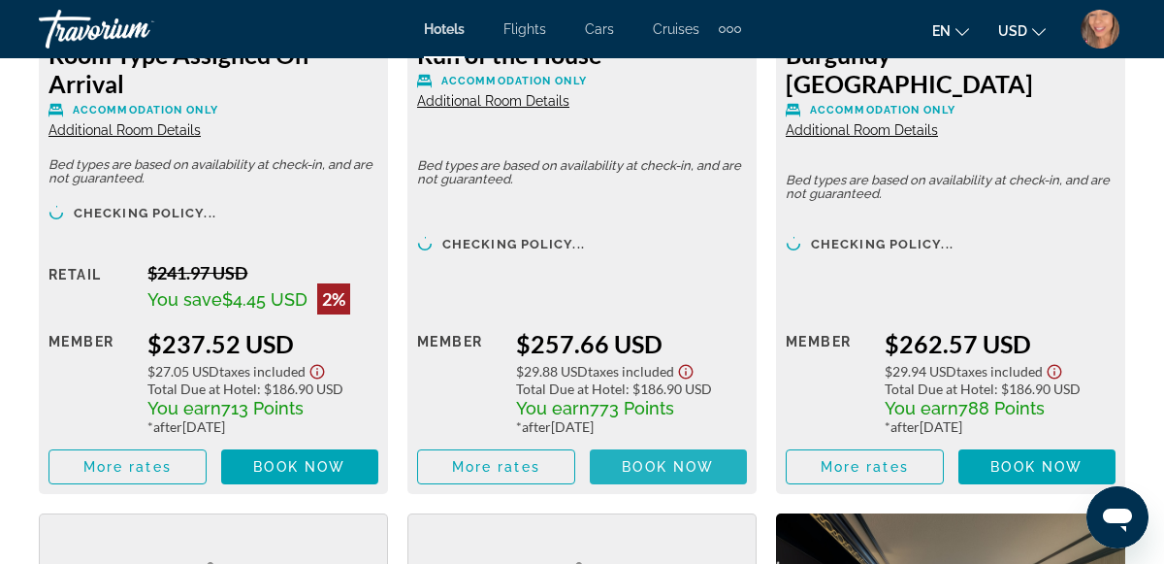
click at [675, 466] on span "Book now" at bounding box center [668, 467] width 92 height 16
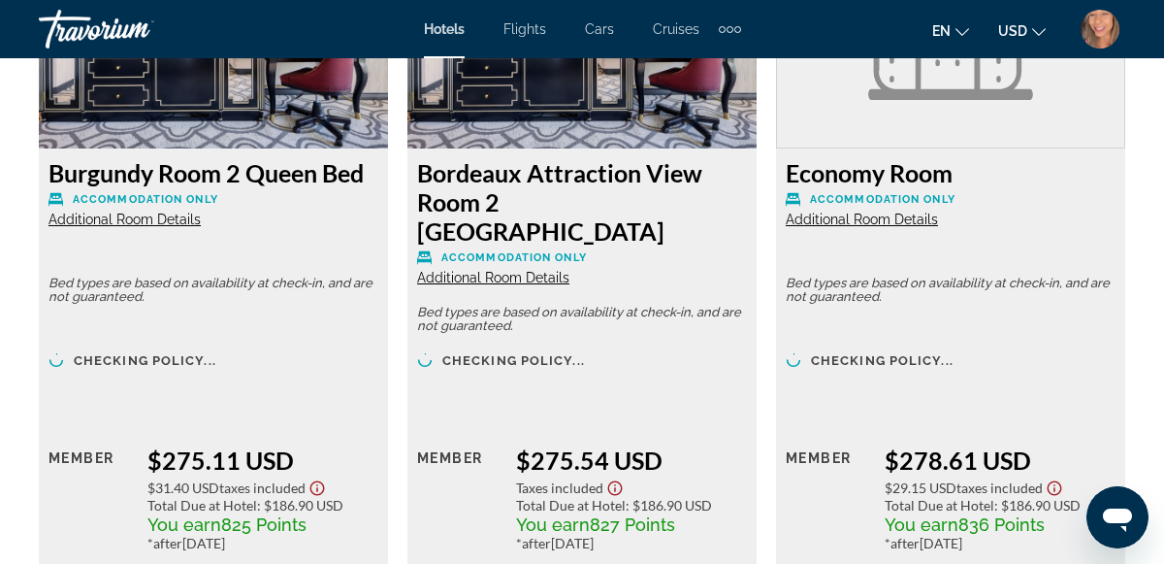
scroll to position [4567, 0]
